Goal: Check status: Check status

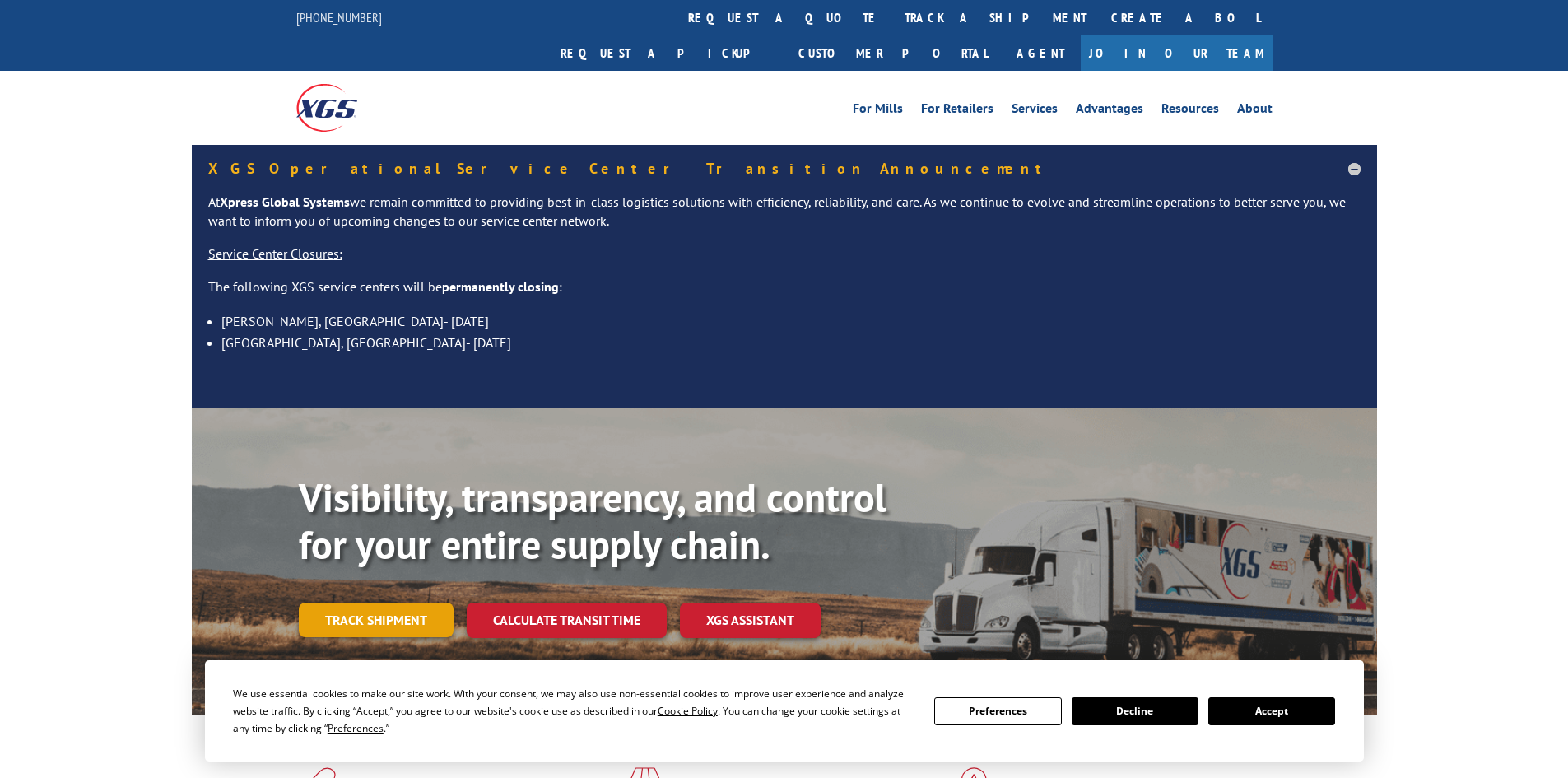
click at [412, 603] on link "Track shipment" at bounding box center [376, 620] width 154 height 35
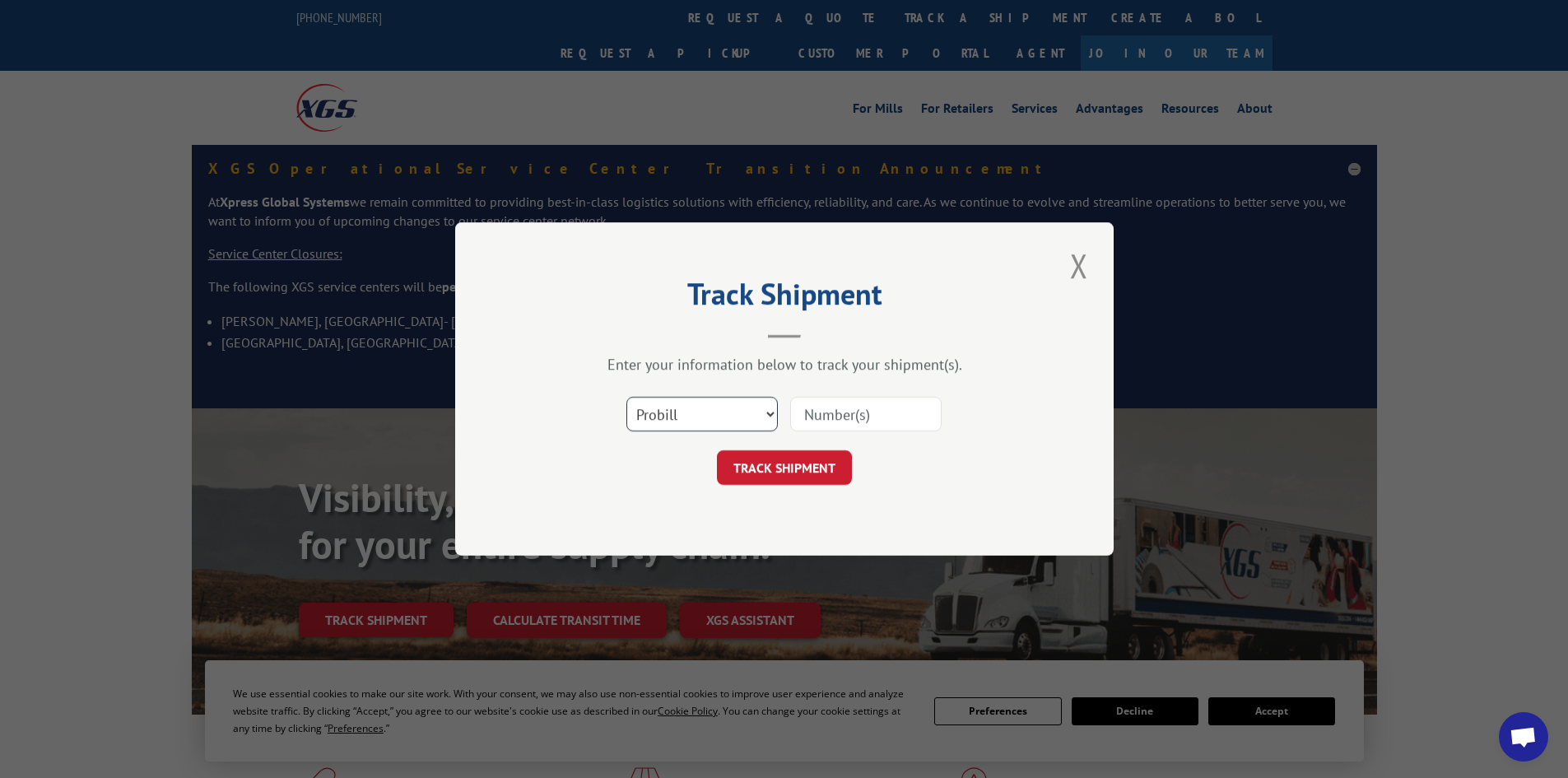
click at [747, 406] on select "Select category... Probill BOL PO" at bounding box center [702, 413] width 151 height 35
select select "po"
click at [627, 396] on select "Select category... Probill BOL PO" at bounding box center [702, 413] width 151 height 35
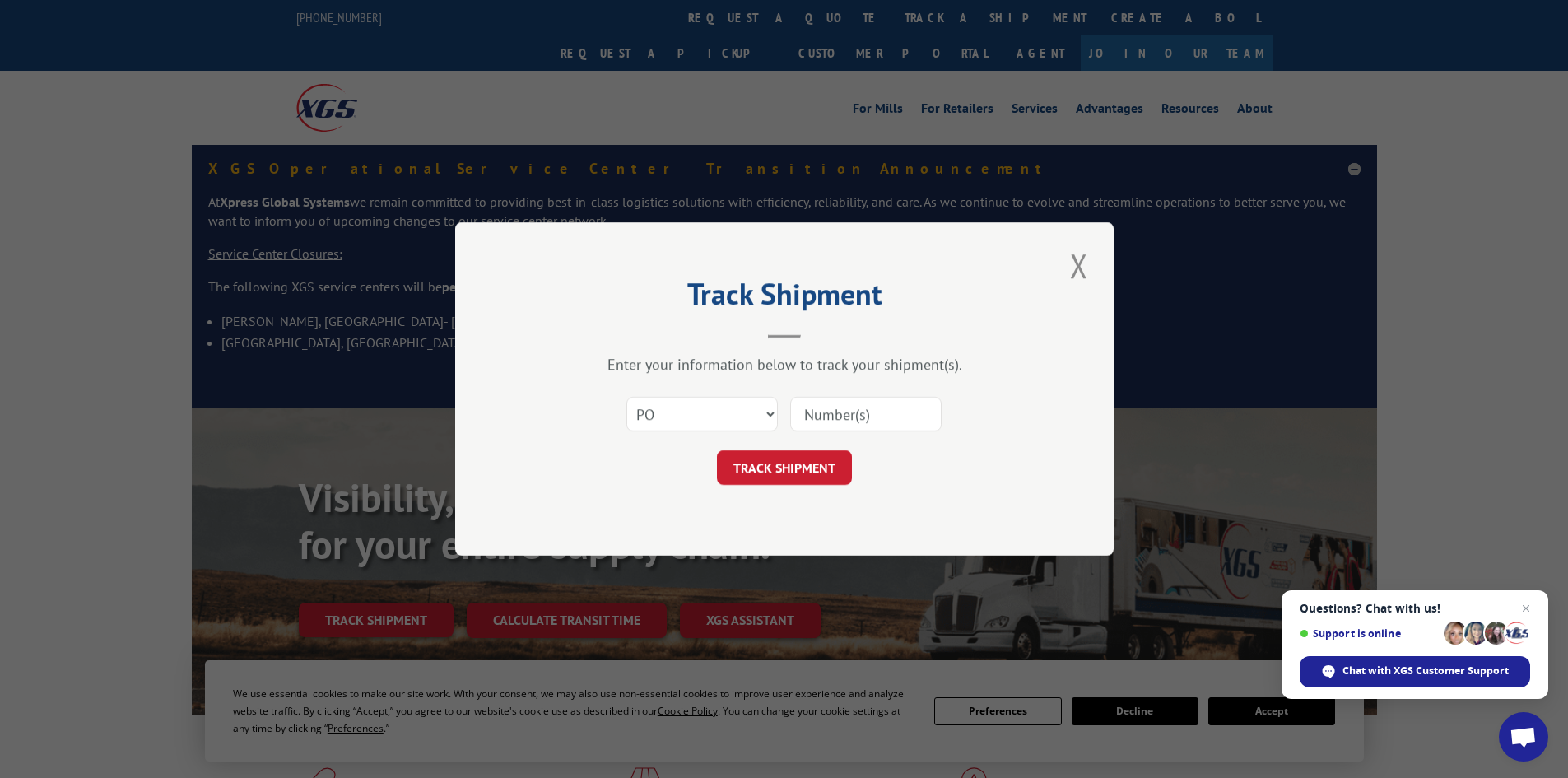
paste input "06526641"
type input "06526641"
click at [804, 477] on button "TRACK SHIPMENT" at bounding box center [785, 467] width 135 height 35
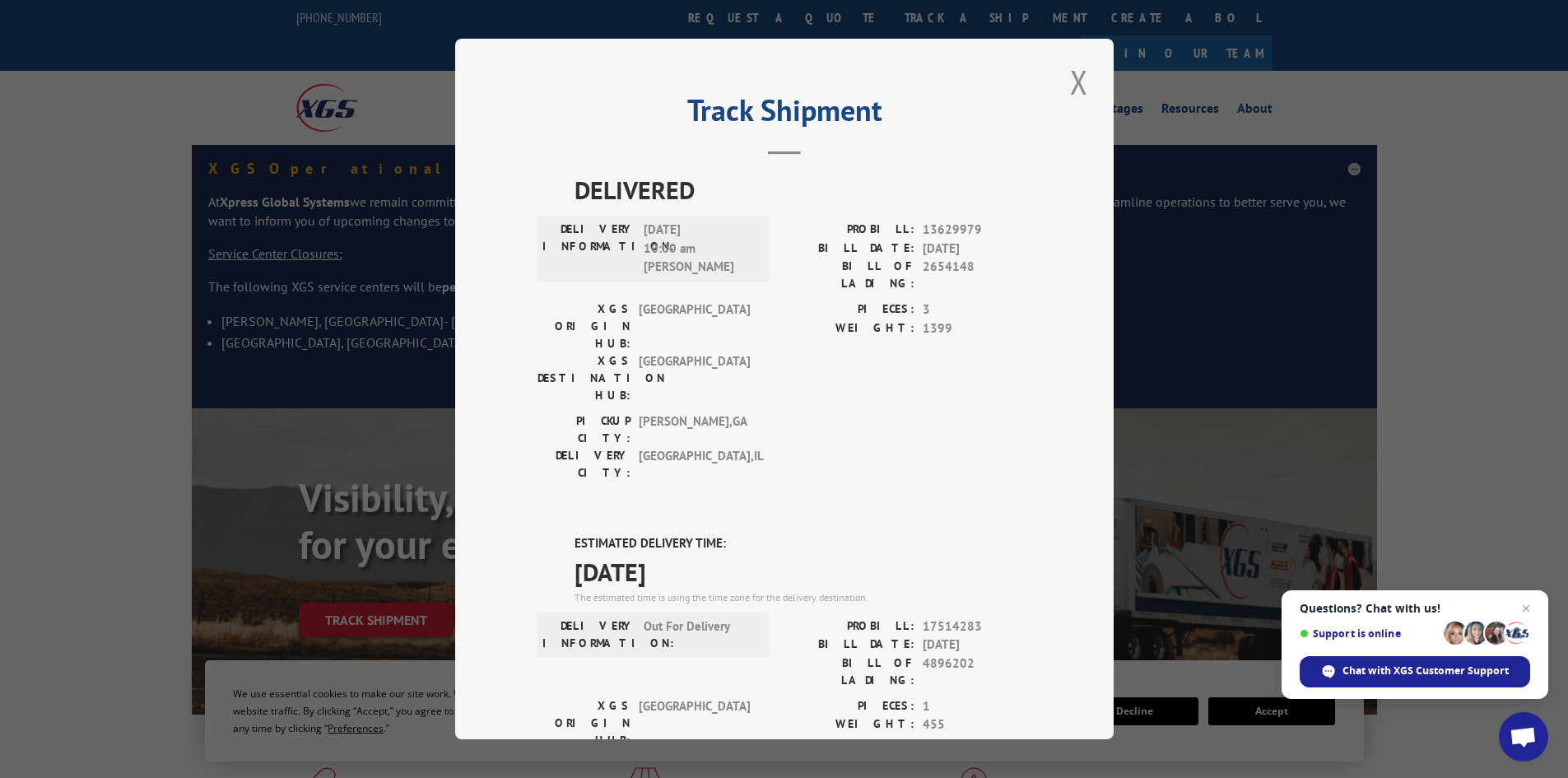
scroll to position [83, 0]
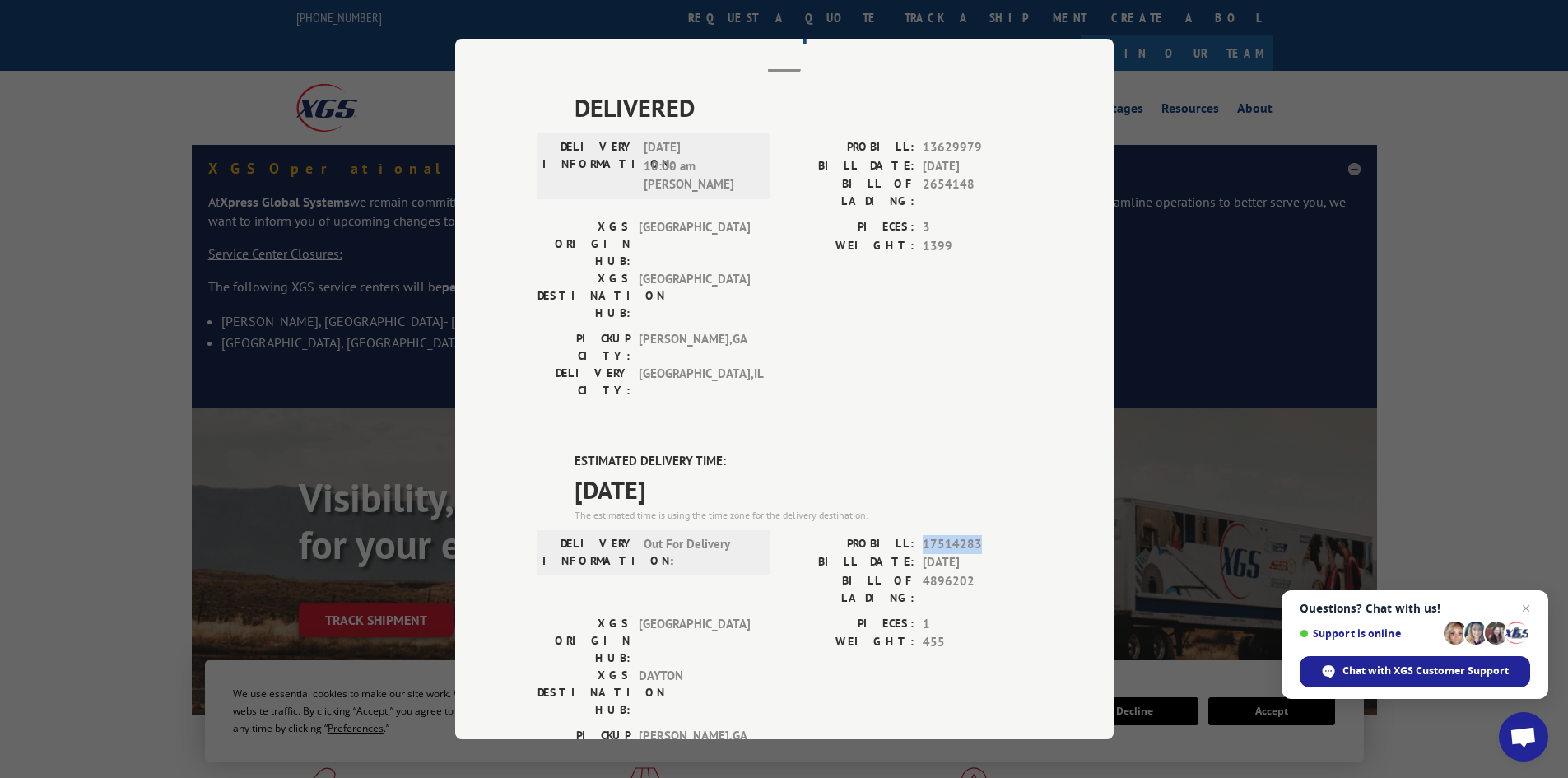
drag, startPoint x: 916, startPoint y: 451, endPoint x: 978, endPoint y: 452, distance: 62.0
click at [978, 535] on span "17514283" at bounding box center [976, 544] width 109 height 19
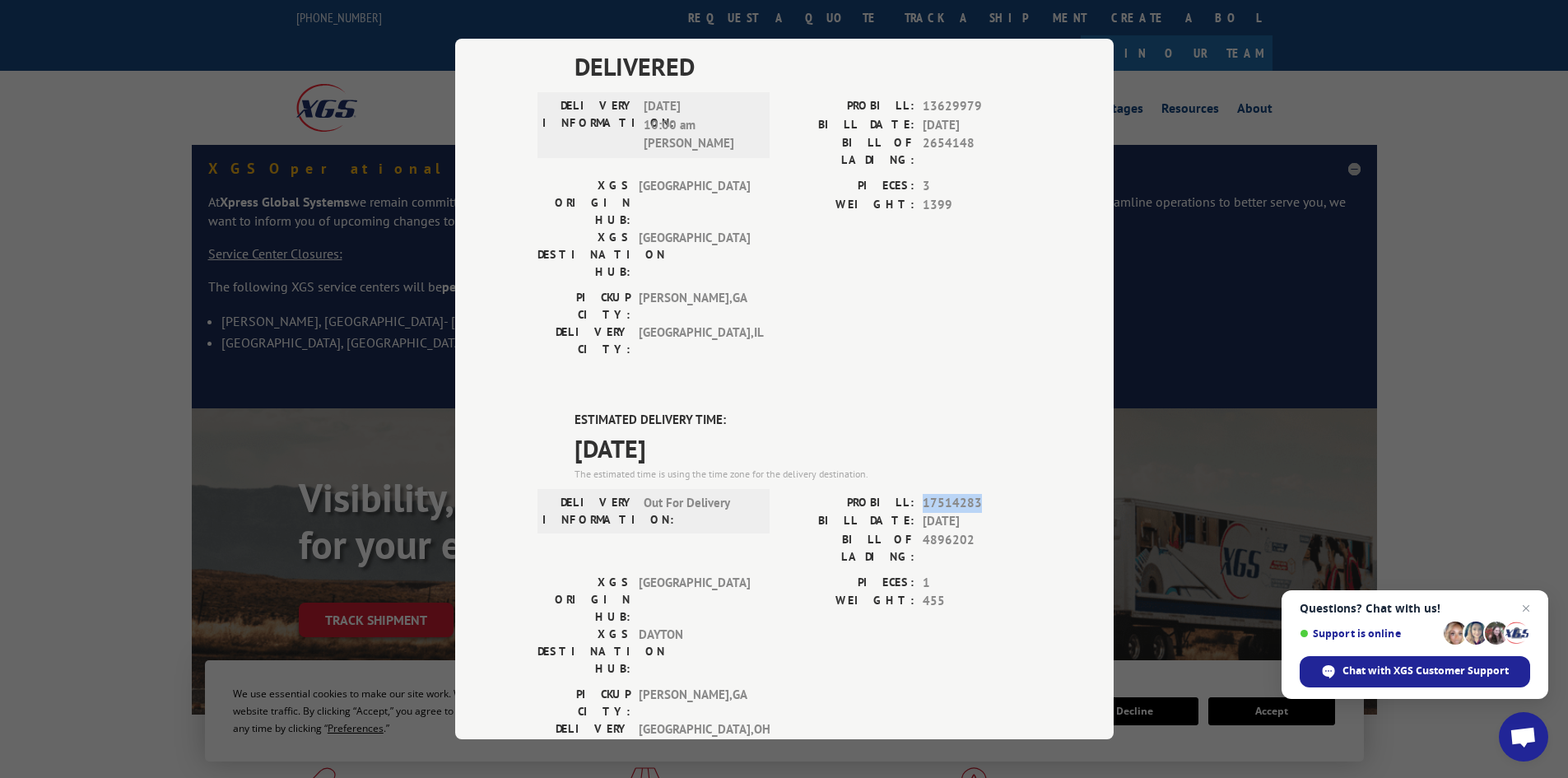
scroll to position [0, 0]
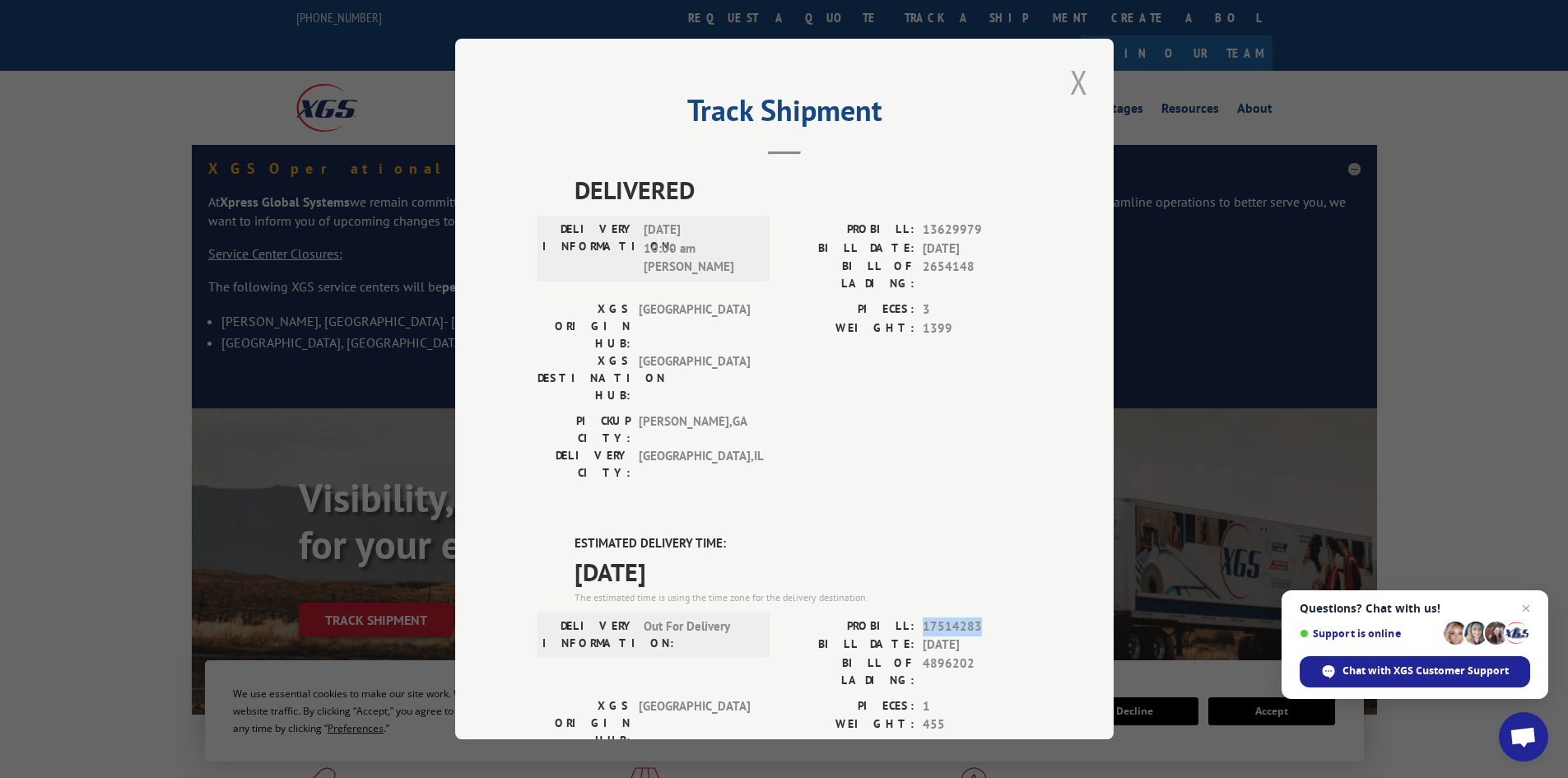
click at [1077, 81] on button "Close modal" at bounding box center [1079, 82] width 28 height 45
